Goal: Task Accomplishment & Management: Use online tool/utility

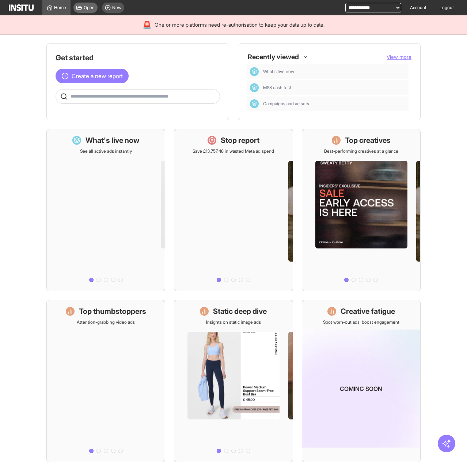
click at [94, 10] on span "Open" at bounding box center [89, 8] width 11 height 6
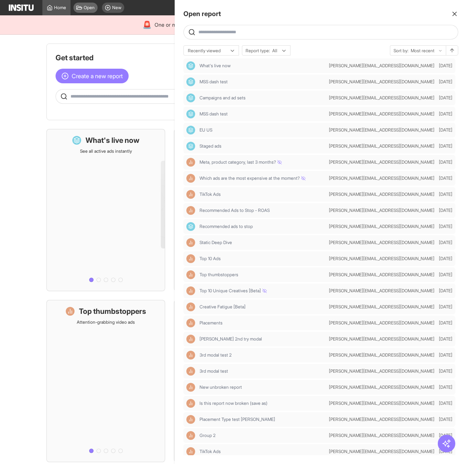
click at [94, 10] on div at bounding box center [233, 232] width 467 height 464
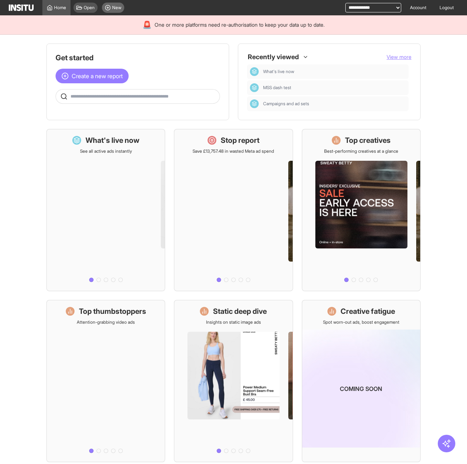
click at [113, 9] on span "New" at bounding box center [116, 8] width 9 height 6
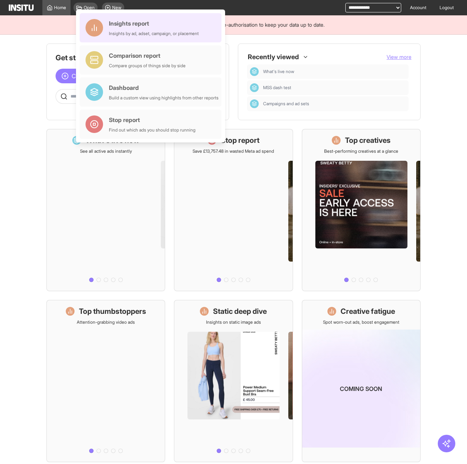
click at [121, 31] on div "Insights by ad, adset, campaign, or placement" at bounding box center [154, 34] width 90 height 6
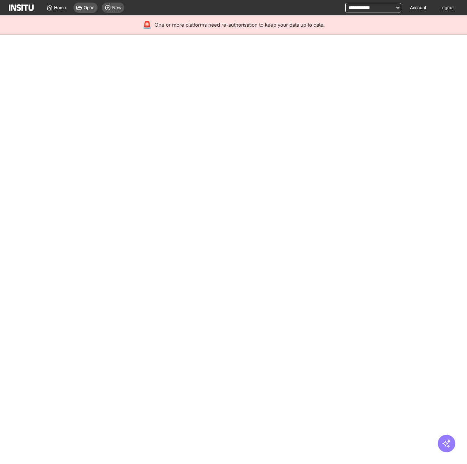
select select "**"
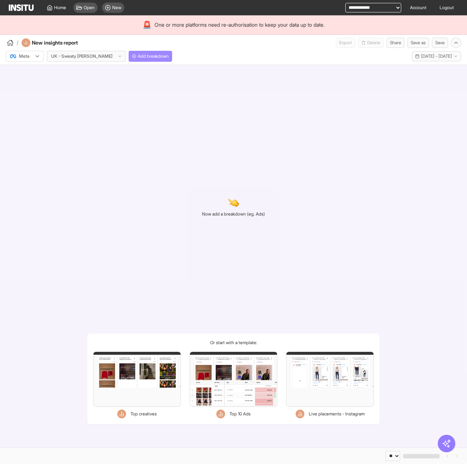
click at [138, 56] on span "Add breakdown" at bounding box center [153, 56] width 31 height 6
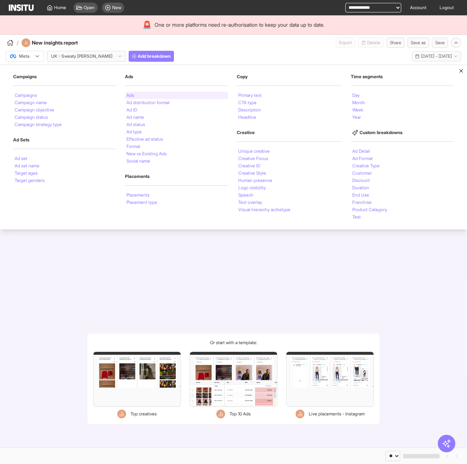
click at [131, 93] on li "Ads" at bounding box center [130, 95] width 8 height 4
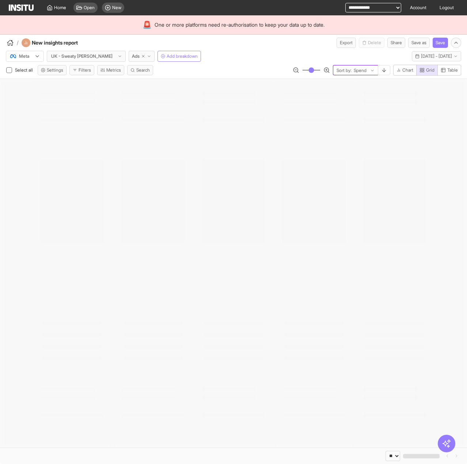
click at [339, 70] on span "Sort by:" at bounding box center [344, 71] width 15 height 6
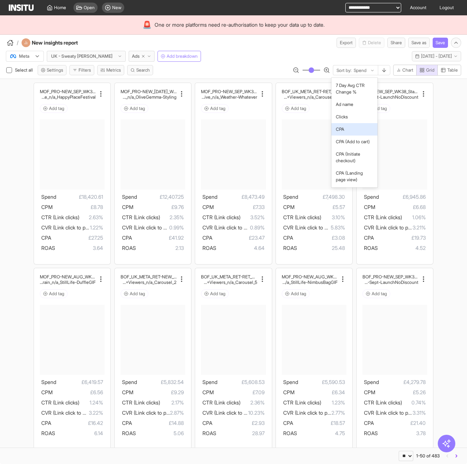
click at [353, 130] on span "CPA" at bounding box center [354, 129] width 37 height 7
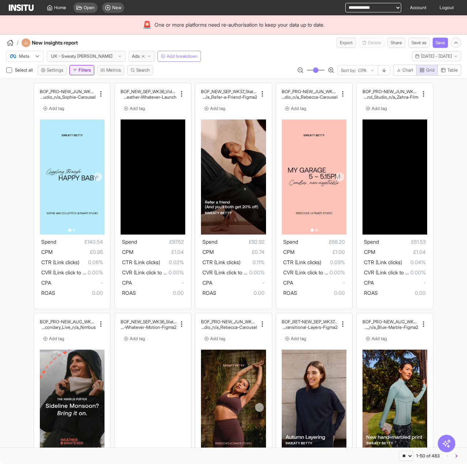
click at [88, 70] on button "Filters" at bounding box center [81, 70] width 25 height 10
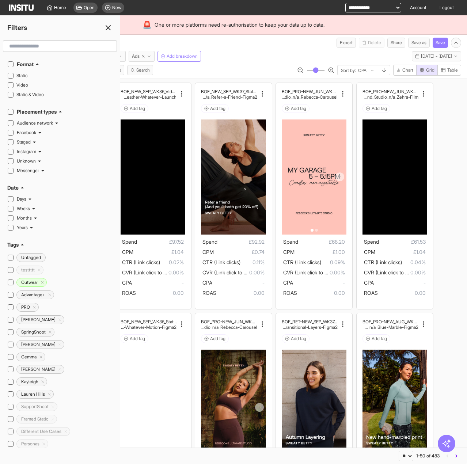
click at [108, 26] on icon at bounding box center [108, 27] width 9 height 9
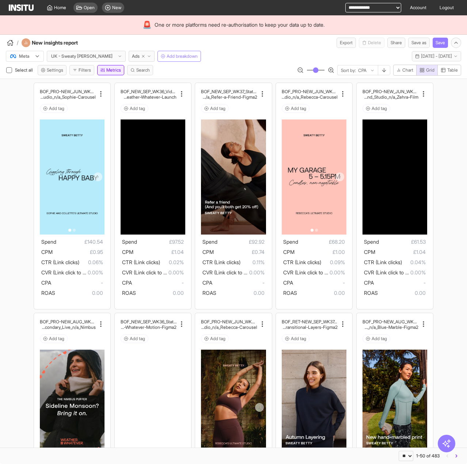
click at [107, 72] on button "Metrics" at bounding box center [110, 70] width 27 height 10
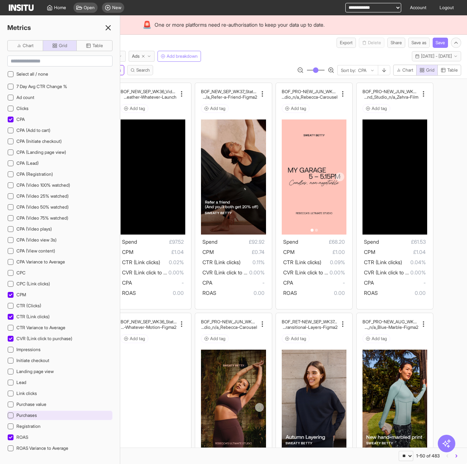
click at [54, 411] on div "Purchases" at bounding box center [59, 415] width 105 height 9
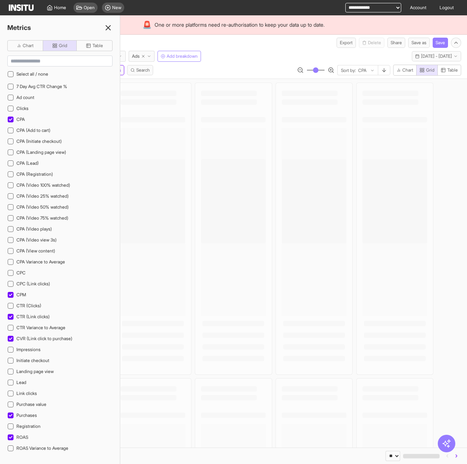
click at [110, 27] on icon at bounding box center [108, 27] width 9 height 9
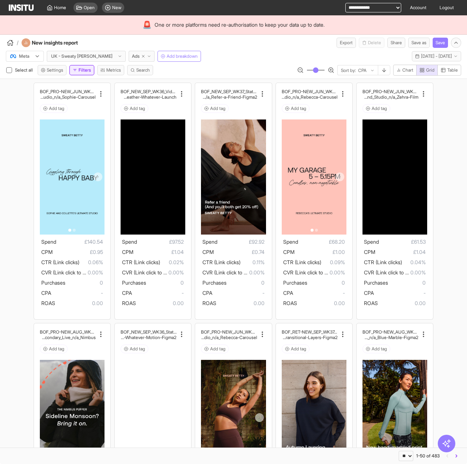
click at [87, 70] on button "Filters" at bounding box center [81, 70] width 25 height 10
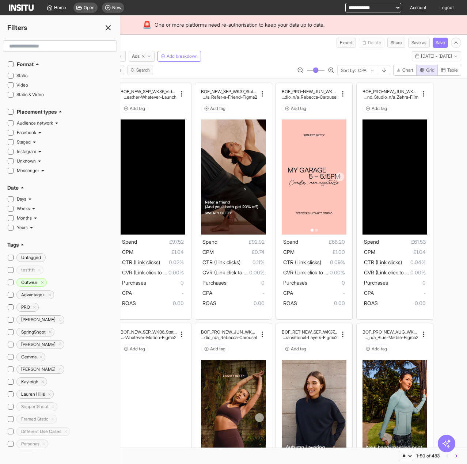
click at [39, 46] on input "text" at bounding box center [59, 45] width 107 height 13
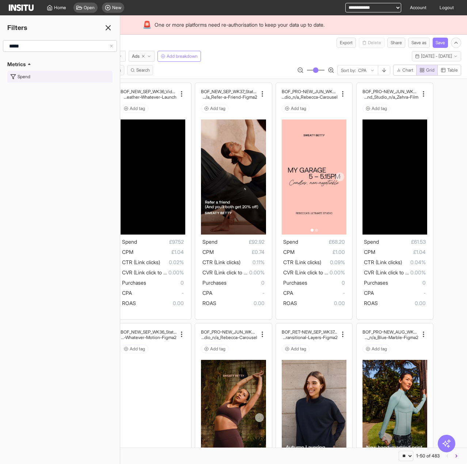
type input "*****"
click at [66, 75] on button "Spend" at bounding box center [59, 77] width 105 height 12
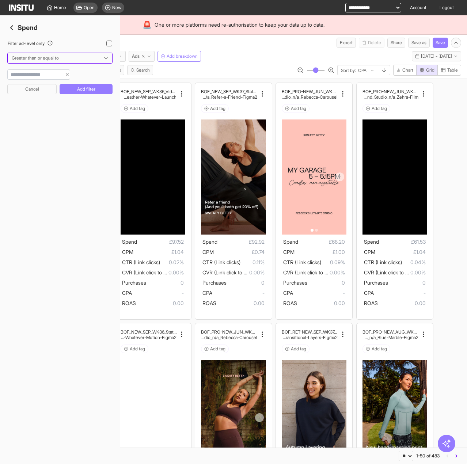
click at [39, 57] on div at bounding box center [55, 57] width 88 height 7
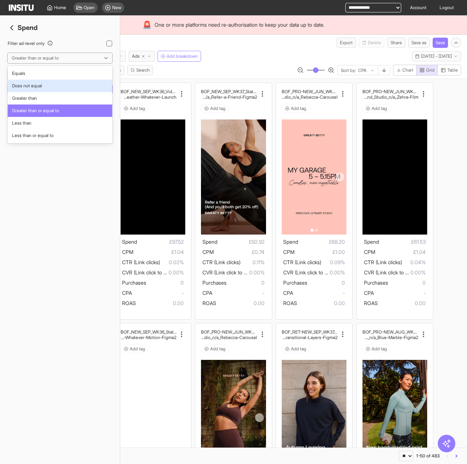
click at [35, 75] on span "Equals" at bounding box center [60, 73] width 96 height 7
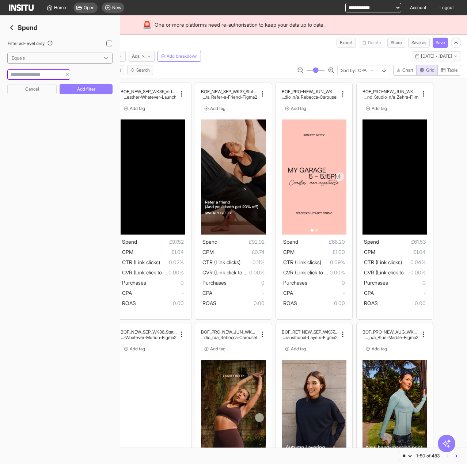
click at [37, 74] on input "number" at bounding box center [35, 74] width 54 height 7
type input "*"
click at [84, 88] on button "Add filter" at bounding box center [86, 89] width 53 height 10
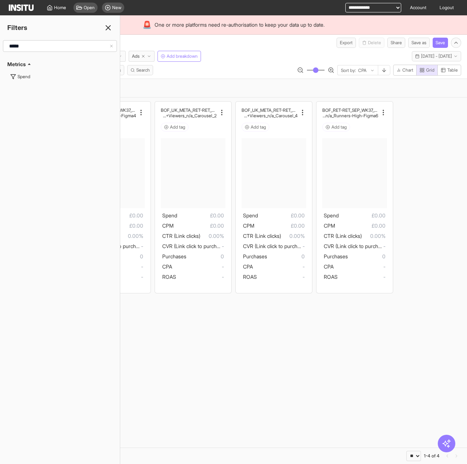
click at [108, 26] on icon at bounding box center [108, 27] width 9 height 9
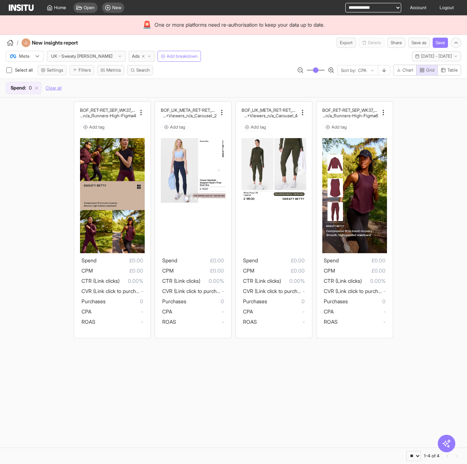
click at [82, 77] on div "Select all Settings Filters Metrics Search option CPA, selected. Sort by: CPA C…" at bounding box center [233, 72] width 467 height 14
click at [81, 73] on button "Filters" at bounding box center [81, 70] width 25 height 10
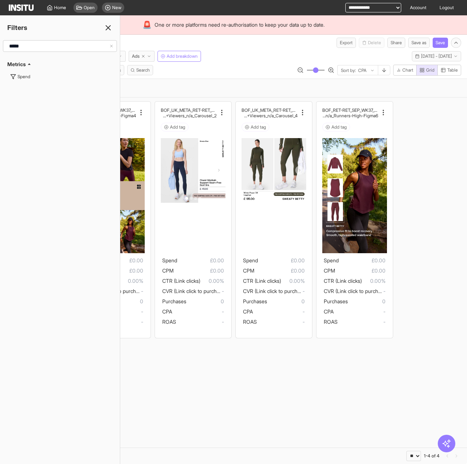
click at [113, 47] on icon at bounding box center [111, 46] width 4 height 4
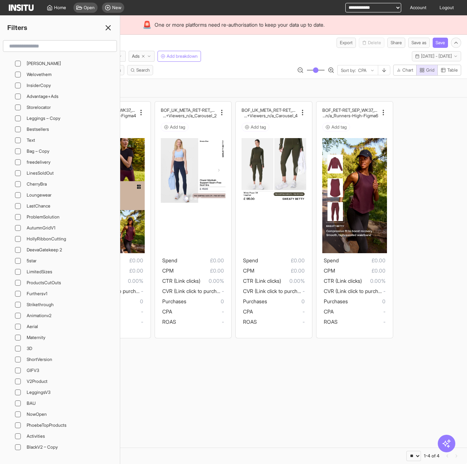
scroll to position [27798, 0]
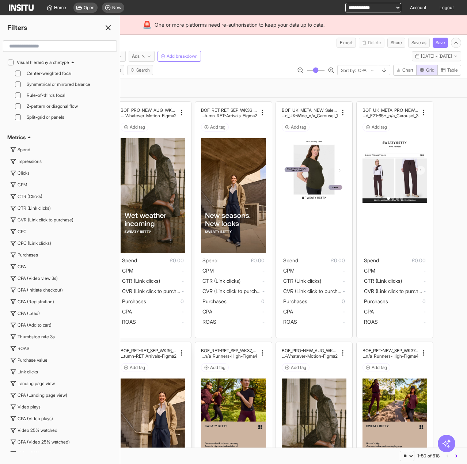
scroll to position [0, 0]
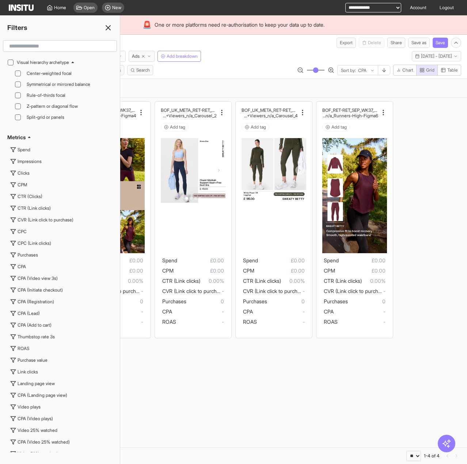
click at [108, 24] on icon at bounding box center [108, 27] width 9 height 9
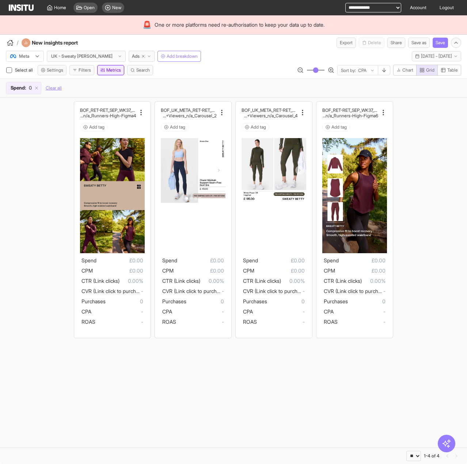
click at [110, 69] on button "Metrics" at bounding box center [110, 70] width 27 height 10
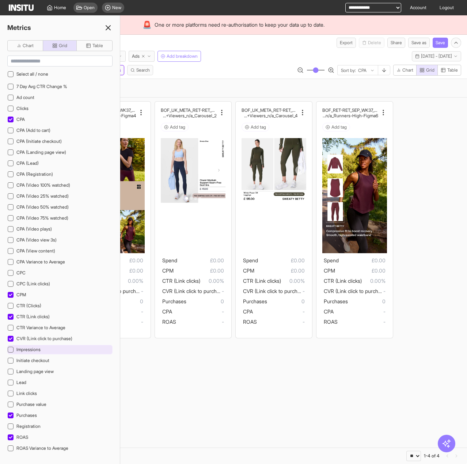
click at [50, 345] on div "Impressions" at bounding box center [59, 349] width 105 height 9
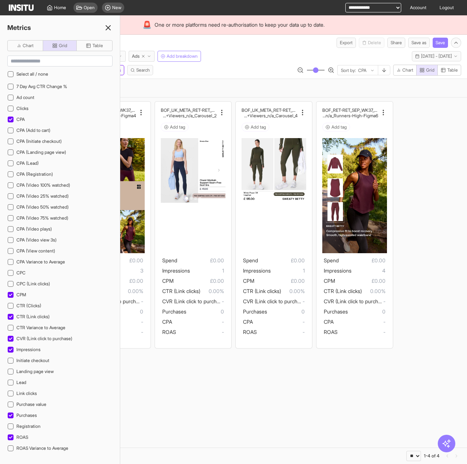
click at [109, 27] on icon at bounding box center [108, 27] width 9 height 9
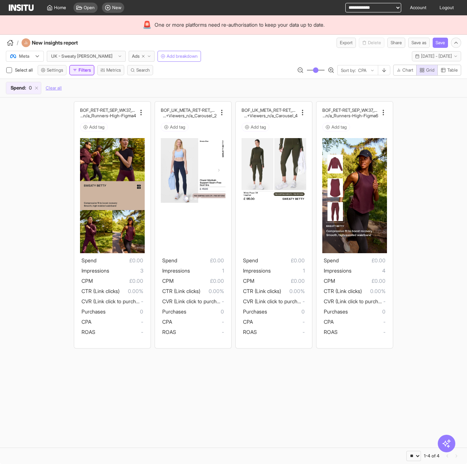
click at [84, 71] on button "Filters" at bounding box center [81, 70] width 25 height 10
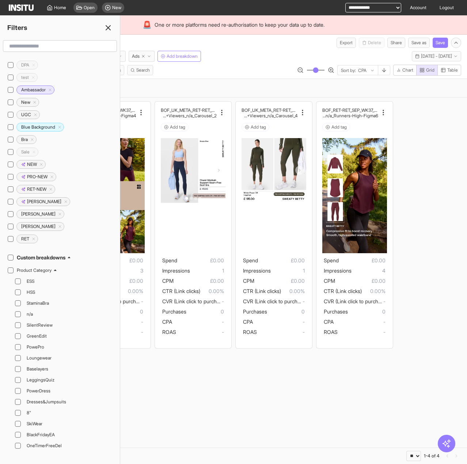
scroll to position [256, 0]
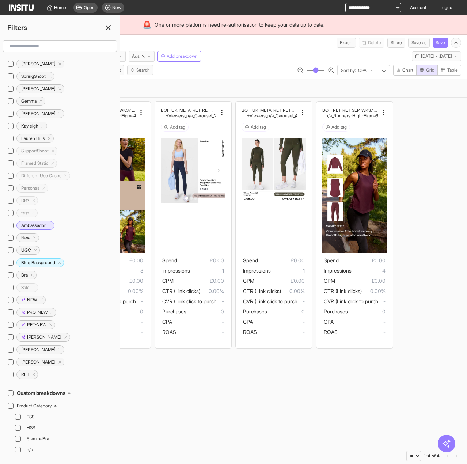
click at [86, 43] on input "text" at bounding box center [59, 45] width 107 height 13
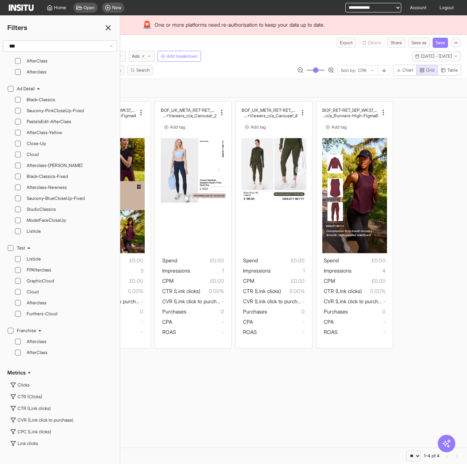
scroll to position [0, 0]
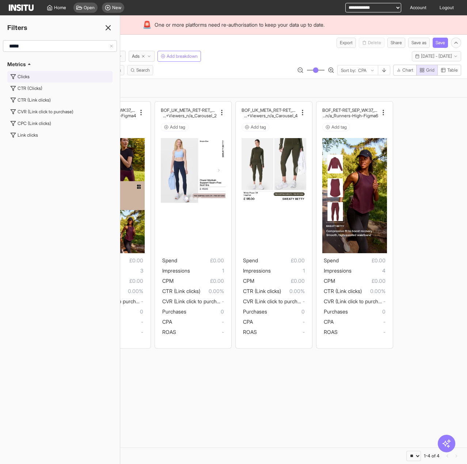
type input "*****"
click at [70, 79] on button "Clicks" at bounding box center [59, 77] width 105 height 12
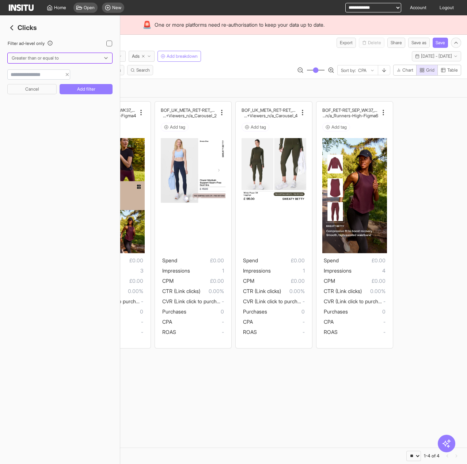
click at [35, 54] on div "Greater than or equal to" at bounding box center [60, 58] width 104 height 10
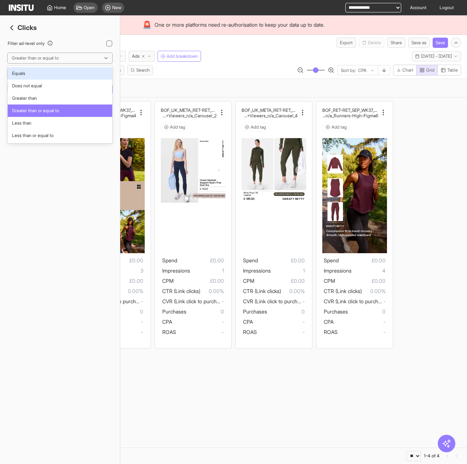
click at [37, 76] on span "Equals" at bounding box center [60, 73] width 96 height 7
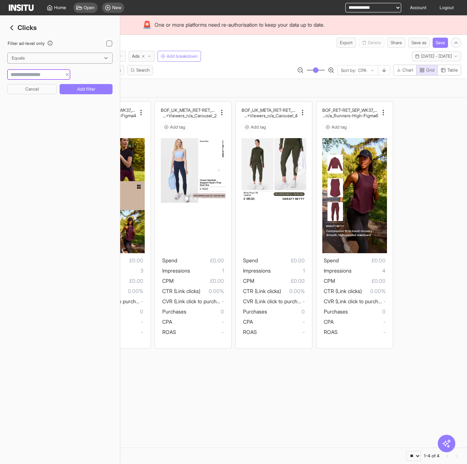
click at [37, 76] on input "number" at bounding box center [35, 74] width 54 height 7
type input "*"
click at [75, 83] on div "Filter ad-level only Equals * Cancel Add filter" at bounding box center [59, 73] width 105 height 66
click at [77, 89] on button "Add filter" at bounding box center [86, 89] width 53 height 10
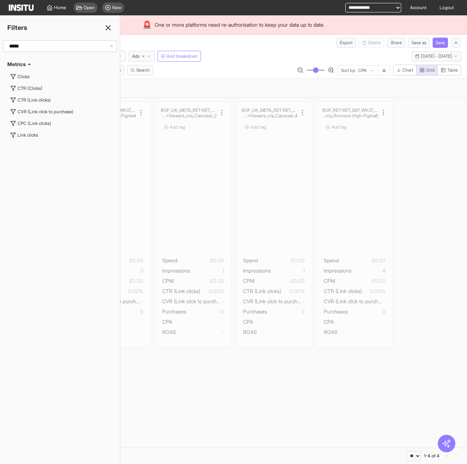
click at [109, 26] on icon at bounding box center [108, 27] width 9 height 9
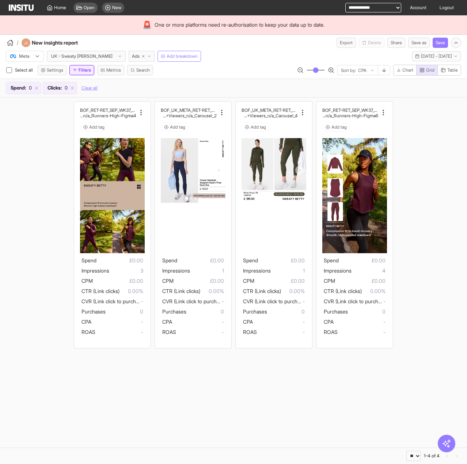
click at [90, 70] on button "Filters" at bounding box center [81, 70] width 25 height 10
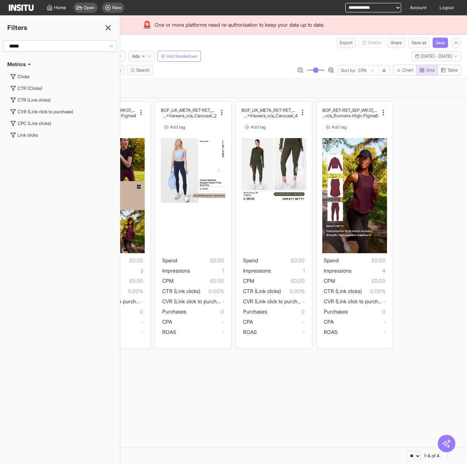
click at [51, 44] on input "*****" at bounding box center [57, 45] width 103 height 13
type input "*****"
click at [42, 75] on span "Impressions" at bounding box center [30, 77] width 24 height 6
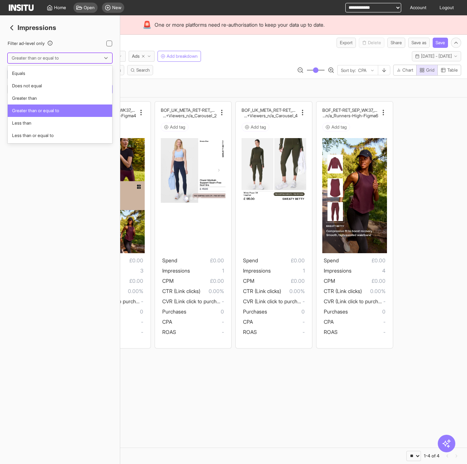
click at [40, 56] on div at bounding box center [55, 57] width 88 height 7
click at [34, 74] on span "Equals" at bounding box center [60, 73] width 96 height 7
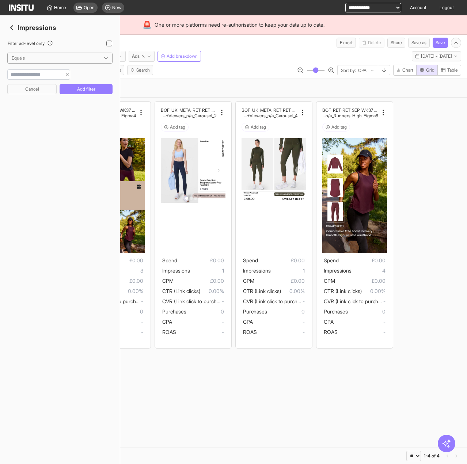
click at [34, 81] on div "Filter ad-level only option Equals, selected. Equals Cancel Add filter" at bounding box center [59, 73] width 105 height 66
click at [34, 75] on input "number" at bounding box center [35, 74] width 54 height 7
type input "*"
click at [81, 88] on button "Add filter" at bounding box center [86, 89] width 53 height 10
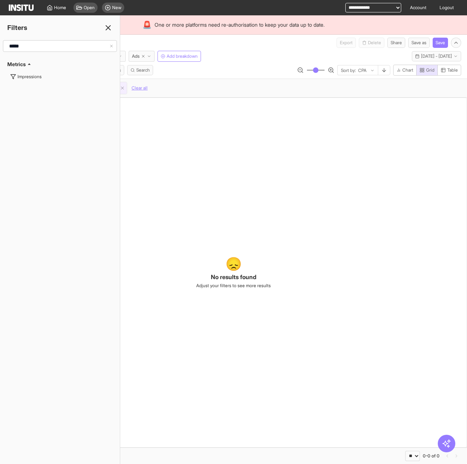
click at [107, 30] on icon at bounding box center [108, 27] width 9 height 9
